Goal: Task Accomplishment & Management: Use online tool/utility

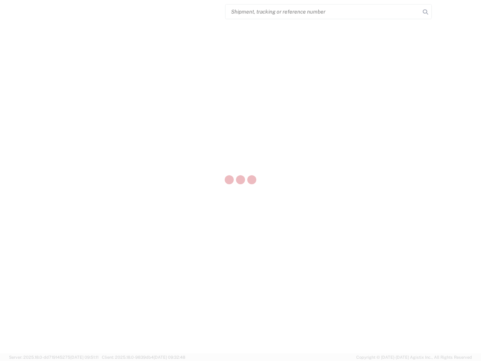
select select "US"
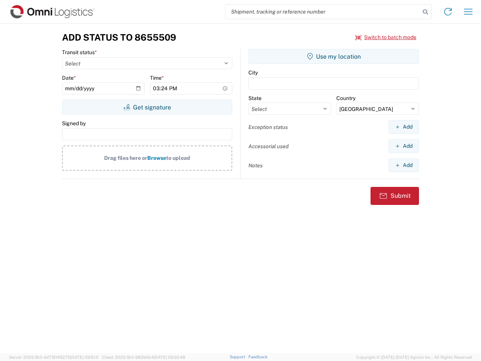
click at [323, 12] on input "search" at bounding box center [322, 12] width 195 height 14
click at [425, 12] on icon at bounding box center [425, 12] width 11 height 11
click at [448, 12] on icon at bounding box center [448, 12] width 12 height 12
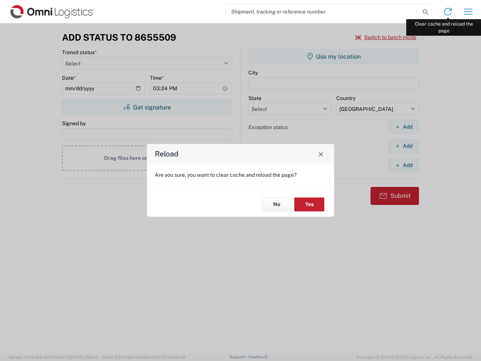
click at [468, 12] on div "Reload Are you sure, you want to clear cache and reload the page? No Yes" at bounding box center [240, 180] width 481 height 361
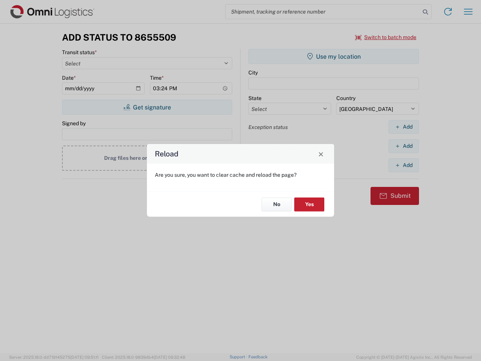
click at [386, 37] on div "Reload Are you sure, you want to clear cache and reload the page? No Yes" at bounding box center [240, 180] width 481 height 361
click at [147, 107] on div "Reload Are you sure, you want to clear cache and reload the page? No Yes" at bounding box center [240, 180] width 481 height 361
click at [333, 56] on div "Reload Are you sure, you want to clear cache and reload the page? No Yes" at bounding box center [240, 180] width 481 height 361
click at [403, 127] on div "Reload Are you sure, you want to clear cache and reload the page? No Yes" at bounding box center [240, 180] width 481 height 361
click at [403, 146] on div "Reload Are you sure, you want to clear cache and reload the page? No Yes" at bounding box center [240, 180] width 481 height 361
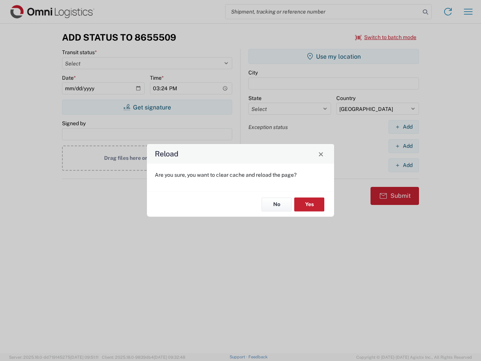
click at [403, 165] on div "Reload Are you sure, you want to clear cache and reload the page? No Yes" at bounding box center [240, 180] width 481 height 361
